Goal: Go to known website: Access a specific website the user already knows

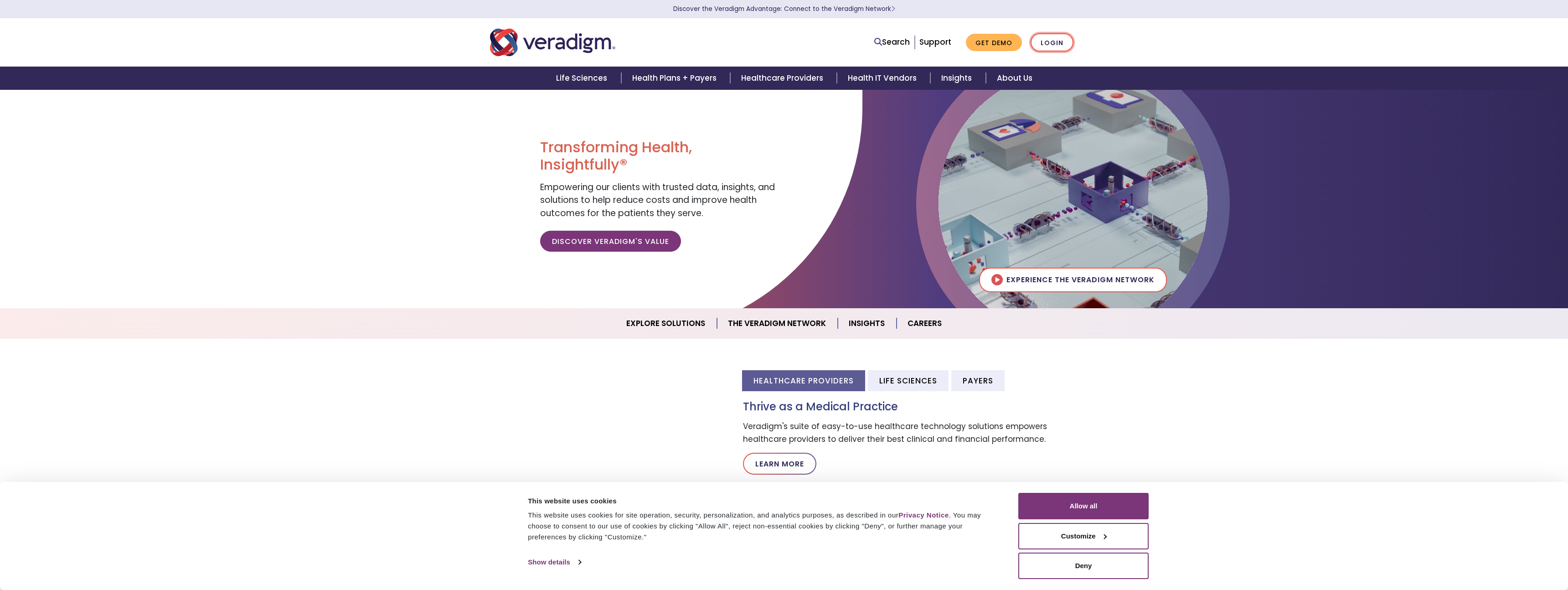
click at [1037, 41] on link "Login" at bounding box center [1052, 43] width 43 height 19
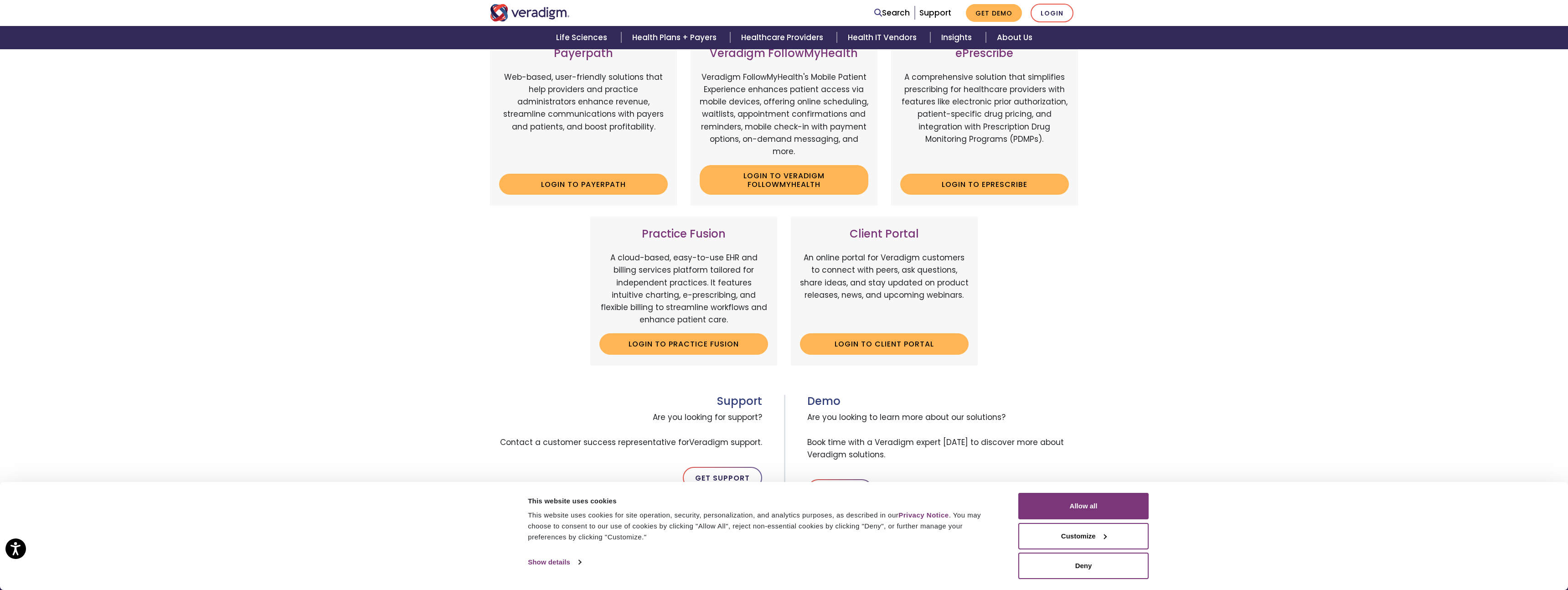
scroll to position [153, 0]
click at [859, 346] on link "Login to Client Portal" at bounding box center [884, 343] width 169 height 21
click at [1234, 168] on div "Veradigm Solutions Payerpath Web-based, user-friendly solutions that help provi…" at bounding box center [784, 263] width 1568 height 546
click at [1208, 157] on div "Veradigm Solutions Payerpath Web-based, user-friendly solutions that help provi…" at bounding box center [784, 263] width 1568 height 546
